Goal: Share content: Share content

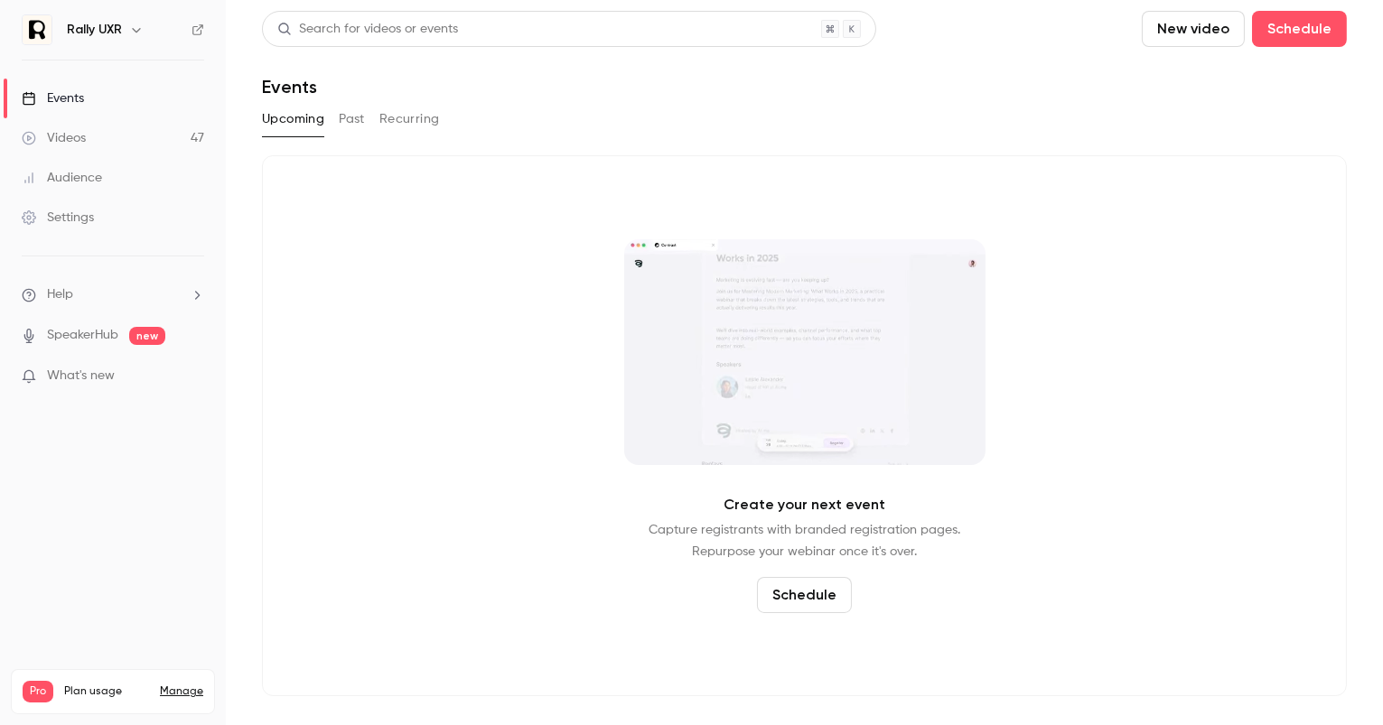
click at [143, 130] on link "Videos 47" at bounding box center [113, 138] width 226 height 40
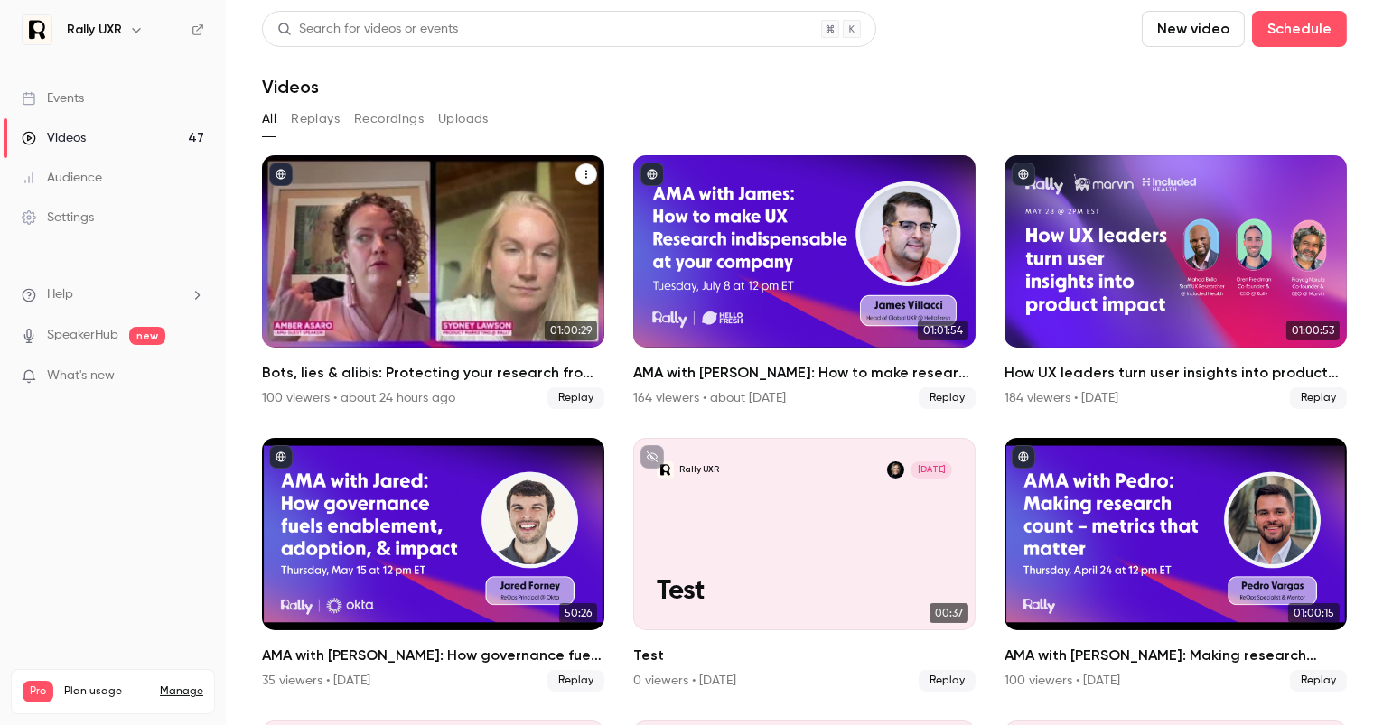
click at [487, 249] on div "Bots, lies & alibis: Protecting your research from fraud" at bounding box center [433, 251] width 342 height 192
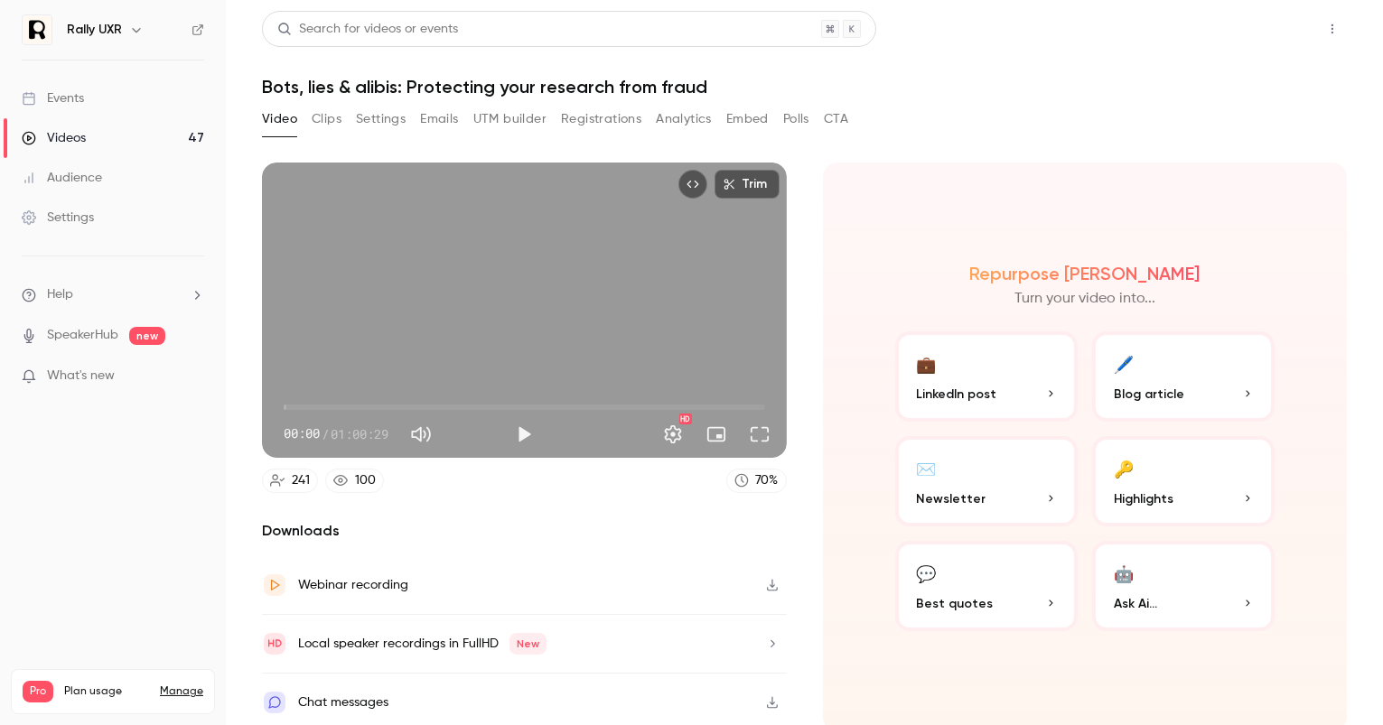
click at [1252, 40] on button "Share" at bounding box center [1267, 29] width 71 height 36
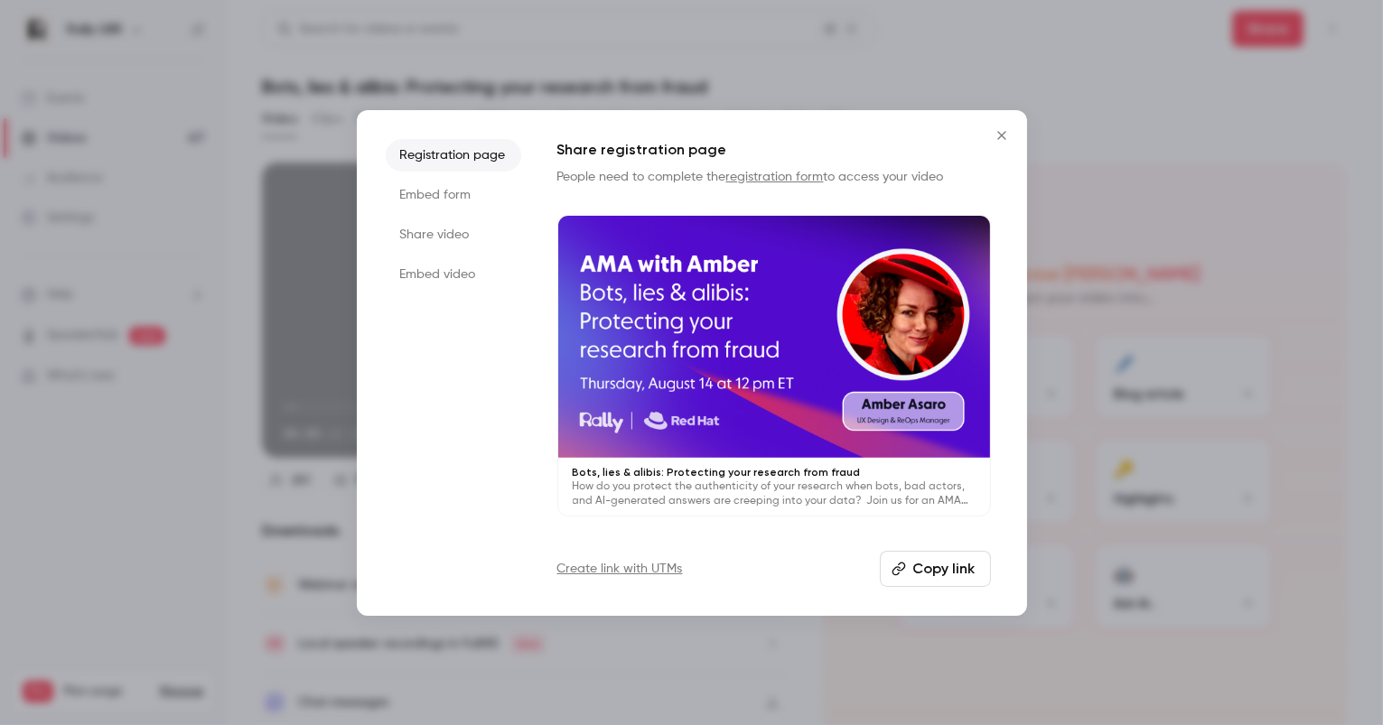
click at [941, 568] on button "Copy link" at bounding box center [935, 569] width 111 height 36
click at [1222, 526] on div at bounding box center [691, 362] width 1383 height 725
